Goal: Transaction & Acquisition: Purchase product/service

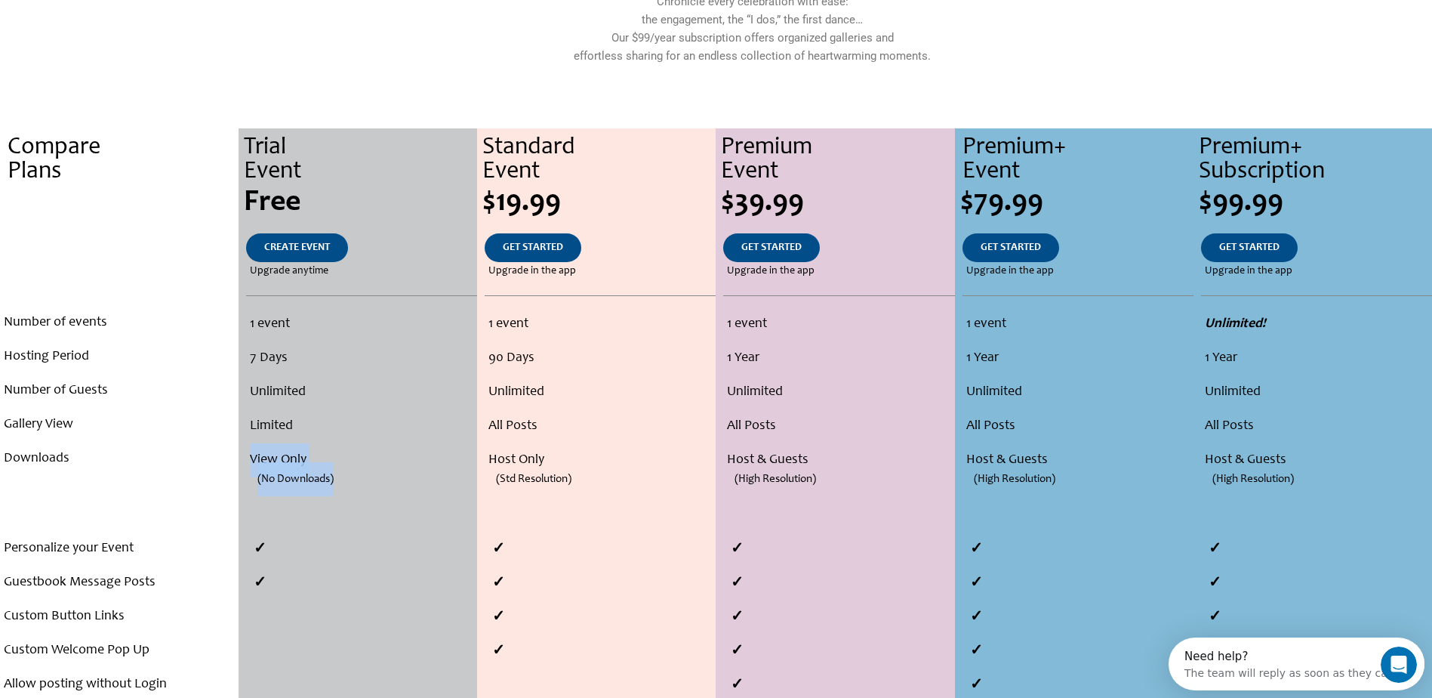
drag, startPoint x: 251, startPoint y: 459, endPoint x: 339, endPoint y: 483, distance: 90.7
click at [339, 483] on ul "1 event 7 Days Unlimited Limited View Only (No Downloads)" at bounding box center [357, 409] width 230 height 204
click at [341, 483] on li "(No Downloads)" at bounding box center [357, 494] width 230 height 34
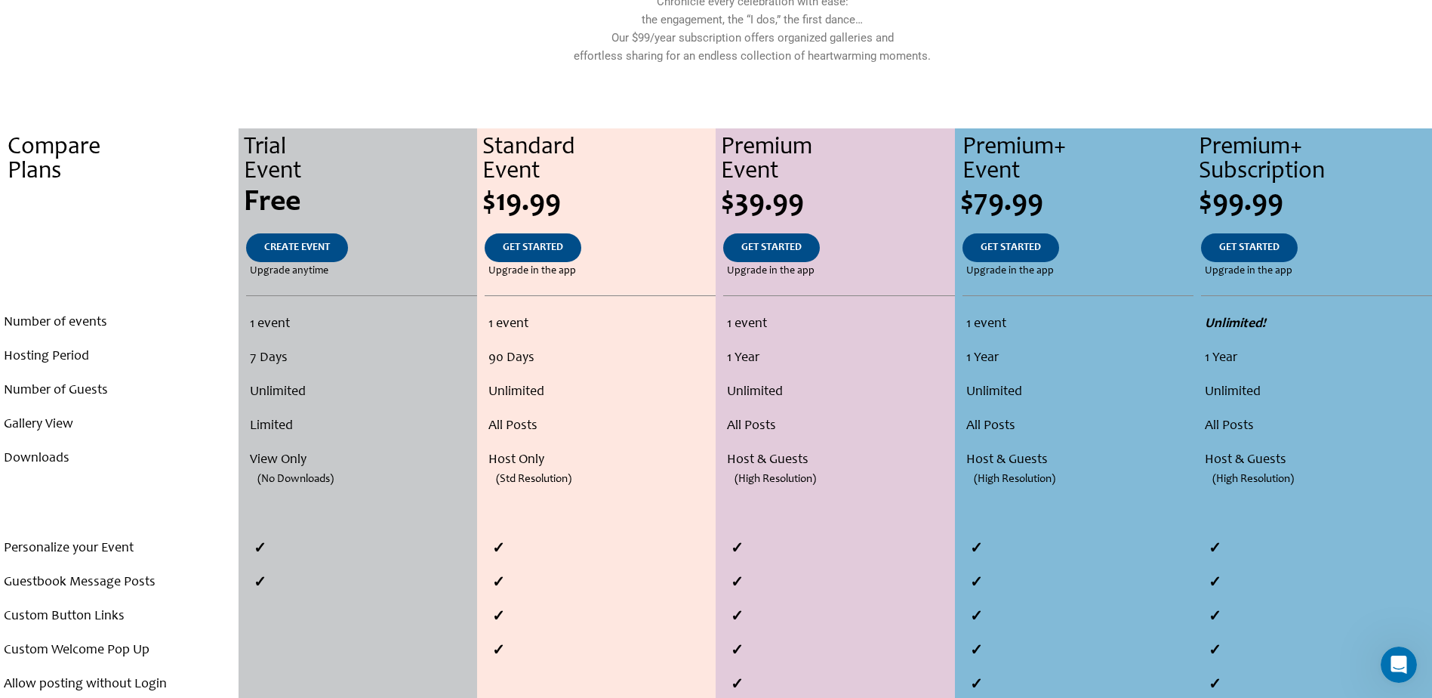
click at [341, 482] on li "(No Downloads)" at bounding box center [357, 494] width 230 height 34
click at [344, 475] on li "View Only" at bounding box center [361, 460] width 223 height 34
